Goal: Information Seeking & Learning: Understand process/instructions

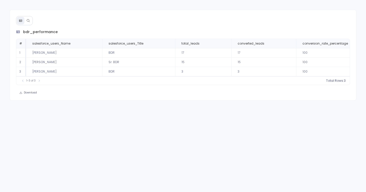
scroll to position [0, 27]
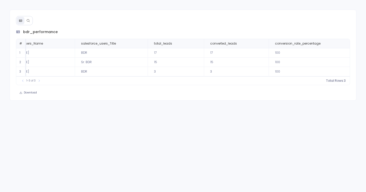
click at [33, 23] on div "bdr_performance # salesforce_users_Name salesforce_users_Title total_leads conv…" at bounding box center [183, 55] width 347 height 91
click at [29, 21] on icon at bounding box center [28, 21] width 4 height 4
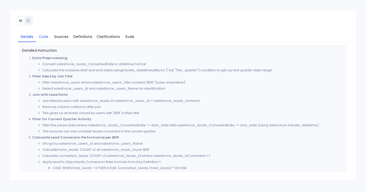
click at [41, 36] on span "Code" at bounding box center [44, 37] width 10 height 6
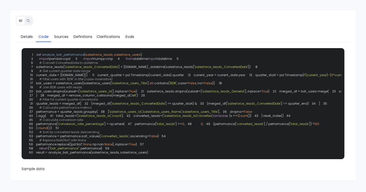
scroll to position [5, 0]
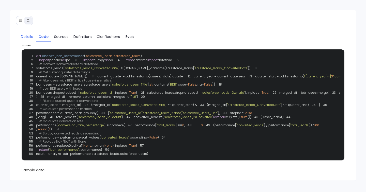
click at [33, 35] on span "Details" at bounding box center [27, 37] width 12 height 6
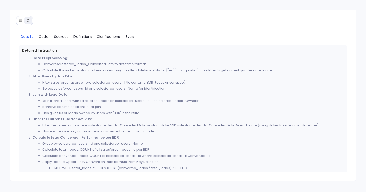
scroll to position [32, 0]
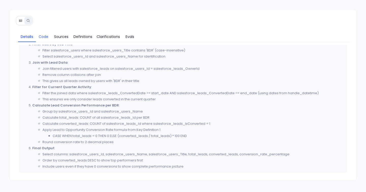
click at [44, 37] on span "Code" at bounding box center [44, 37] width 10 height 6
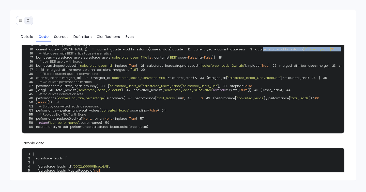
drag, startPoint x: 40, startPoint y: 78, endPoint x: 172, endPoint y: 75, distance: 131.9
click at [172, 75] on div "1 def analyze_bdr_performance ( salesforce_leads, salesforce_users ): 2 import …" at bounding box center [183, 77] width 317 height 105
copy code "13"
click at [158, 81] on div "1 def analyze_bdr_performance ( salesforce_leads, salesforce_users ): 2 import …" at bounding box center [183, 77] width 317 height 105
click at [157, 77] on div "1 def analyze_bdr_performance ( salesforce_leads, salesforce_users ): 2 import …" at bounding box center [183, 77] width 317 height 105
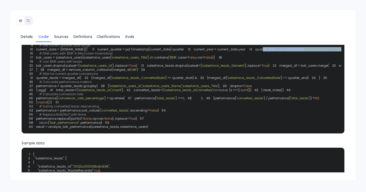
click at [153, 83] on div "1 def analyze_bdr_performance ( salesforce_leads, salesforce_users ): 2 import …" at bounding box center [183, 77] width 317 height 105
copy code "13 quarter_start = pd.Timestamp( f' {current_year} - { 3 *current_quarter- 2 } …"
click at [145, 102] on div "1 def analyze_bdr_performance ( salesforce_leads, salesforce_users ): 2 import …" at bounding box center [183, 77] width 317 height 105
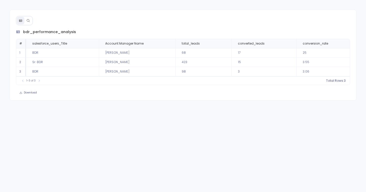
click at [31, 20] on button at bounding box center [28, 21] width 8 height 8
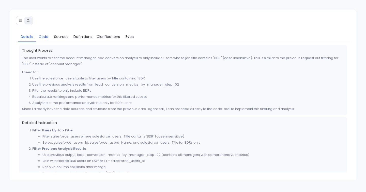
click at [39, 39] on span "Code" at bounding box center [44, 37] width 10 height 6
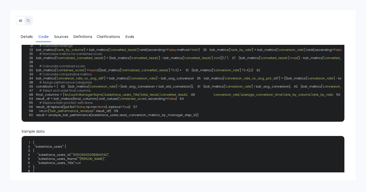
scroll to position [67, 0]
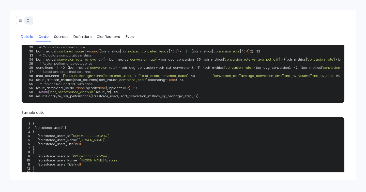
click at [26, 39] on span "Details" at bounding box center [27, 37] width 12 height 6
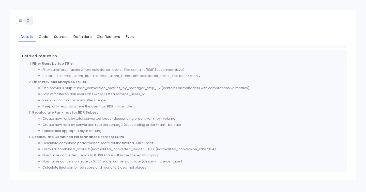
click at [35, 34] on link "Details" at bounding box center [27, 36] width 18 height 11
click at [44, 38] on span "Code" at bounding box center [44, 37] width 10 height 6
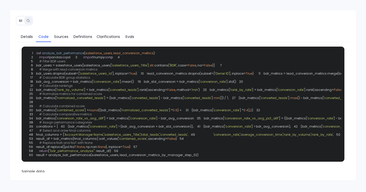
scroll to position [0, 0]
